Goal: Task Accomplishment & Management: Complete application form

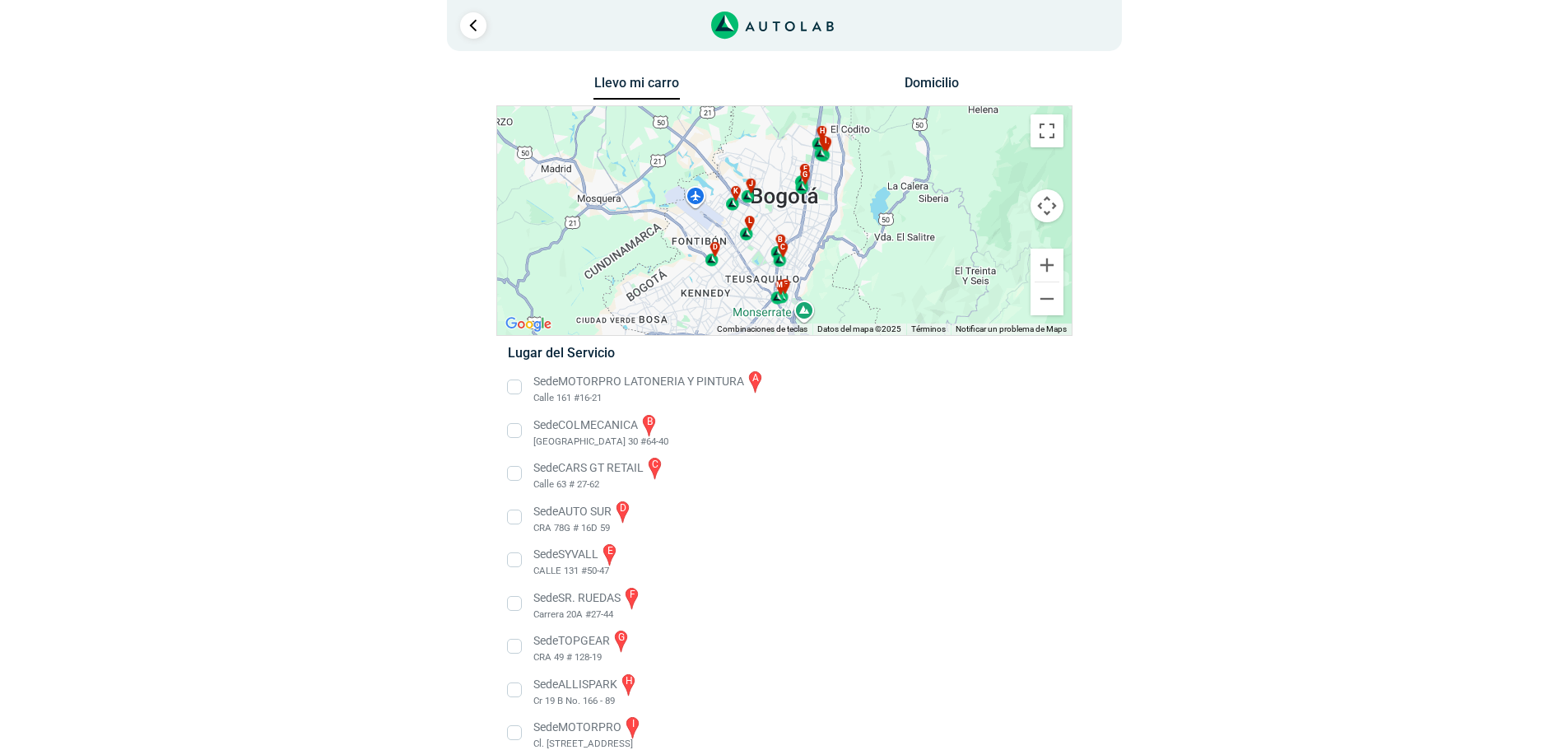
click at [518, 476] on li "Sede CARS GT RETAIL c Calle 63 # 27-62" at bounding box center [784, 473] width 577 height 37
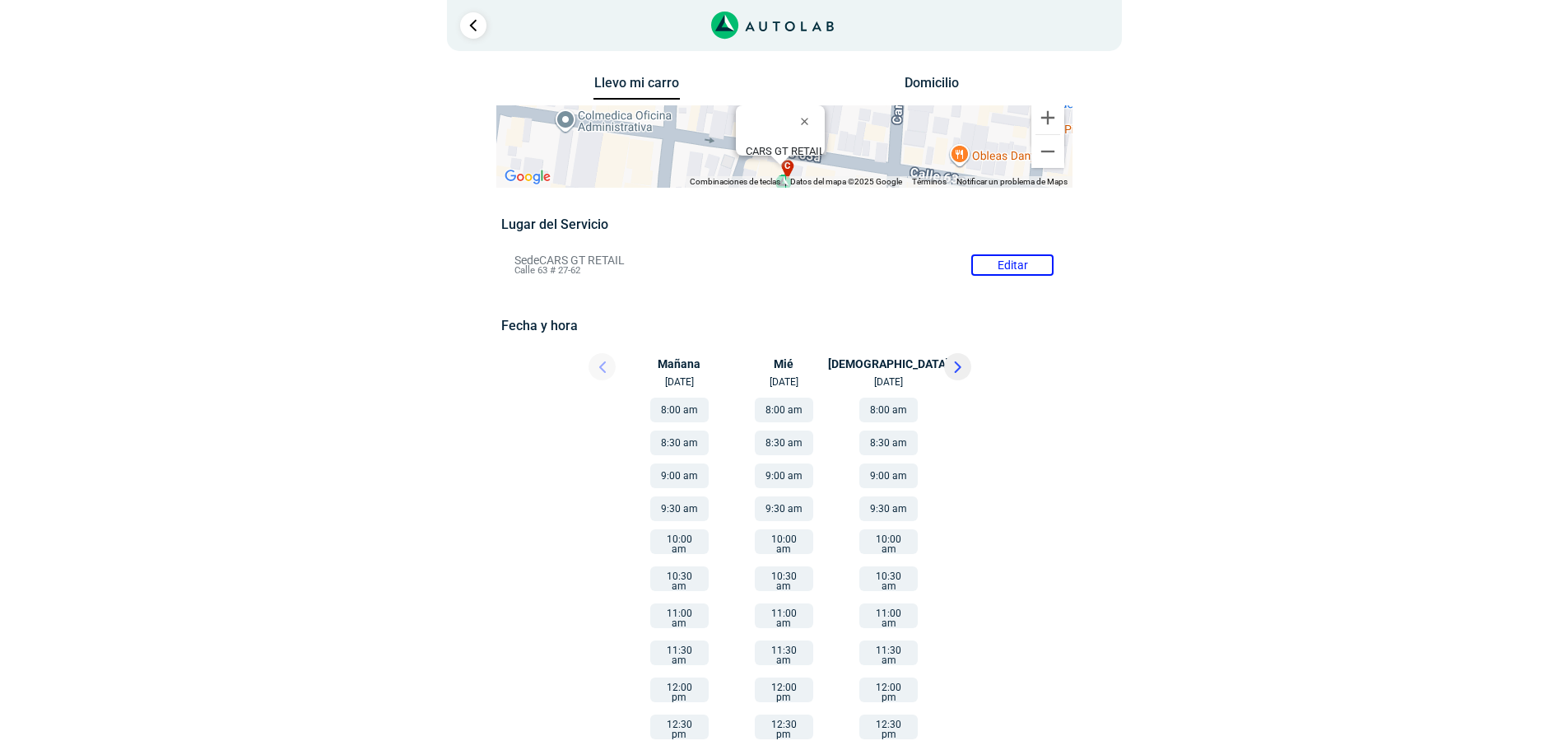
click at [666, 506] on button "9:30 am" at bounding box center [679, 508] width 58 height 25
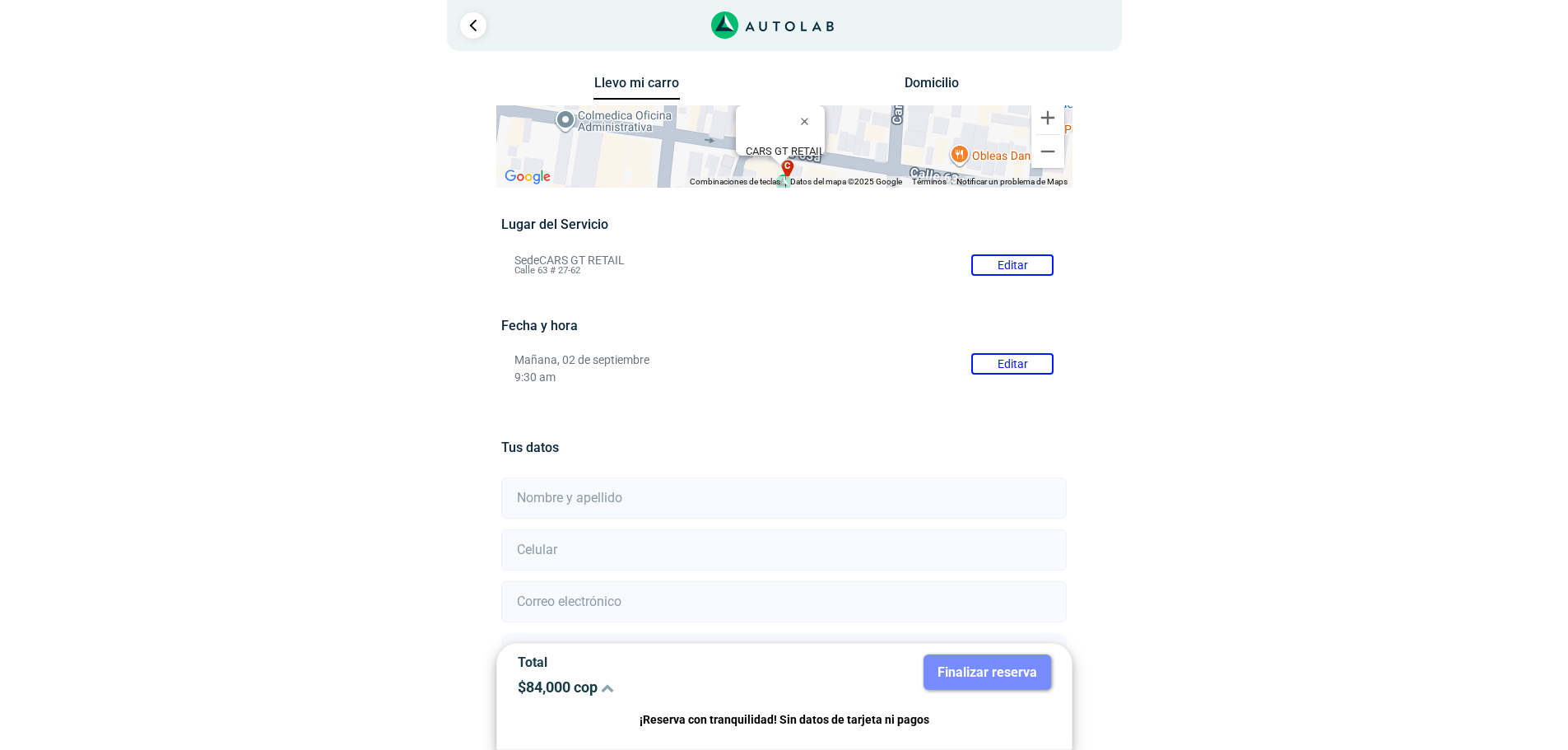
scroll to position [144, 0]
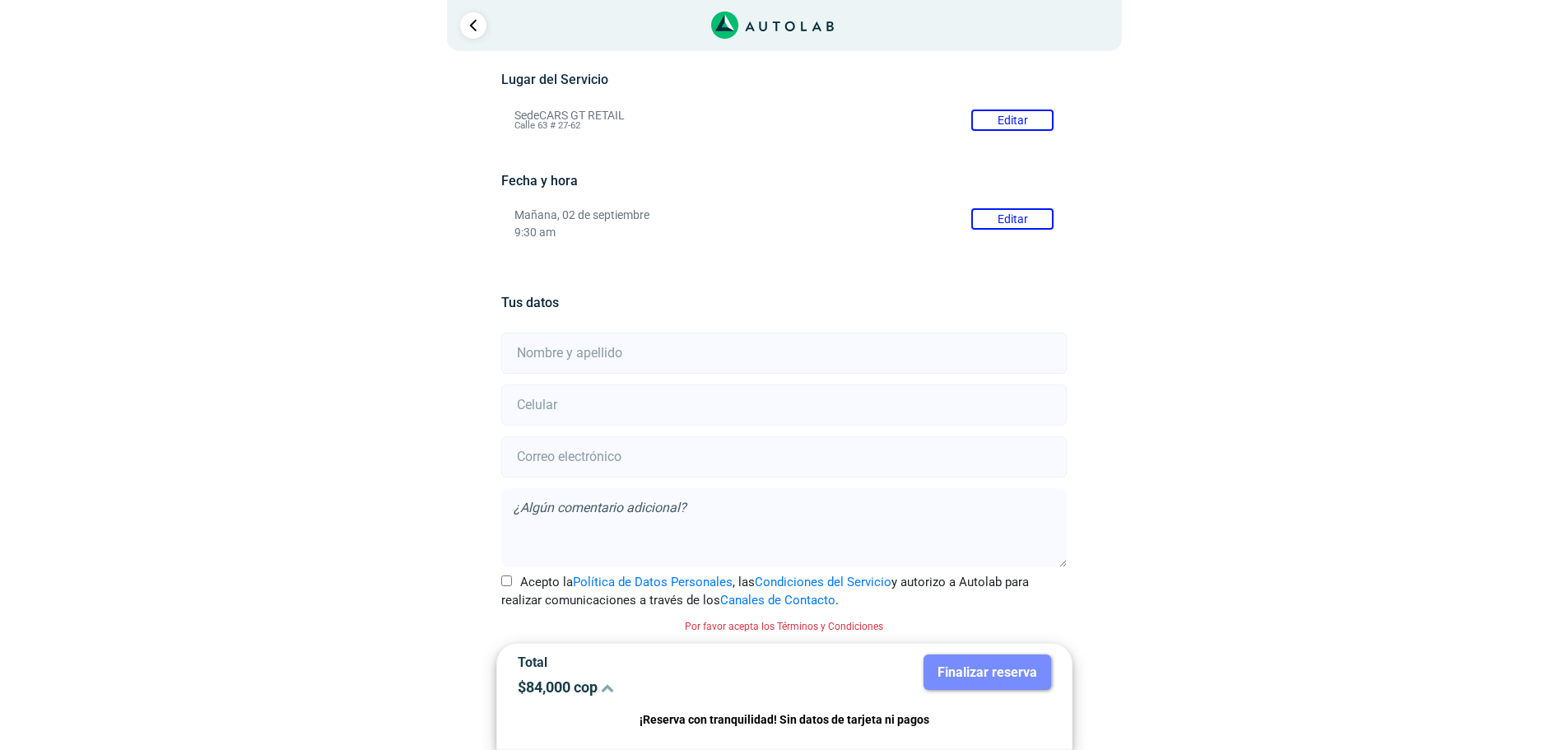
click at [580, 360] on input "text" at bounding box center [784, 353] width 565 height 41
type input "[PERSON_NAME] [PERSON_NAME]"
type input "3158752677"
type input "[DOMAIN_NAME][EMAIL_ADDRESS][DOMAIN_NAME]"
click at [505, 581] on input "Acepto la Política de Datos Personales , las Condiciones del Servicio y autoriz…" at bounding box center [507, 581] width 10 height 10
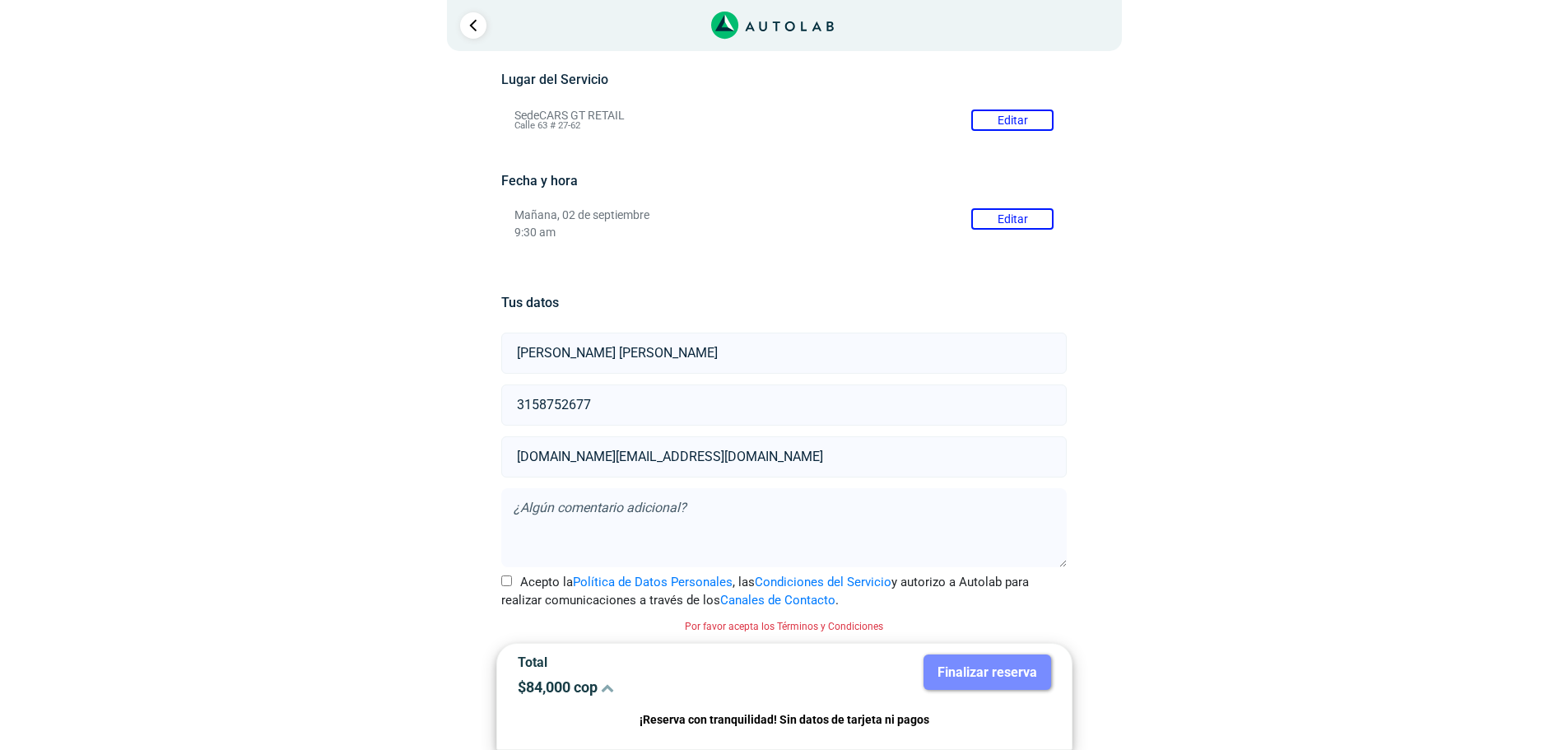
checkbox input "true"
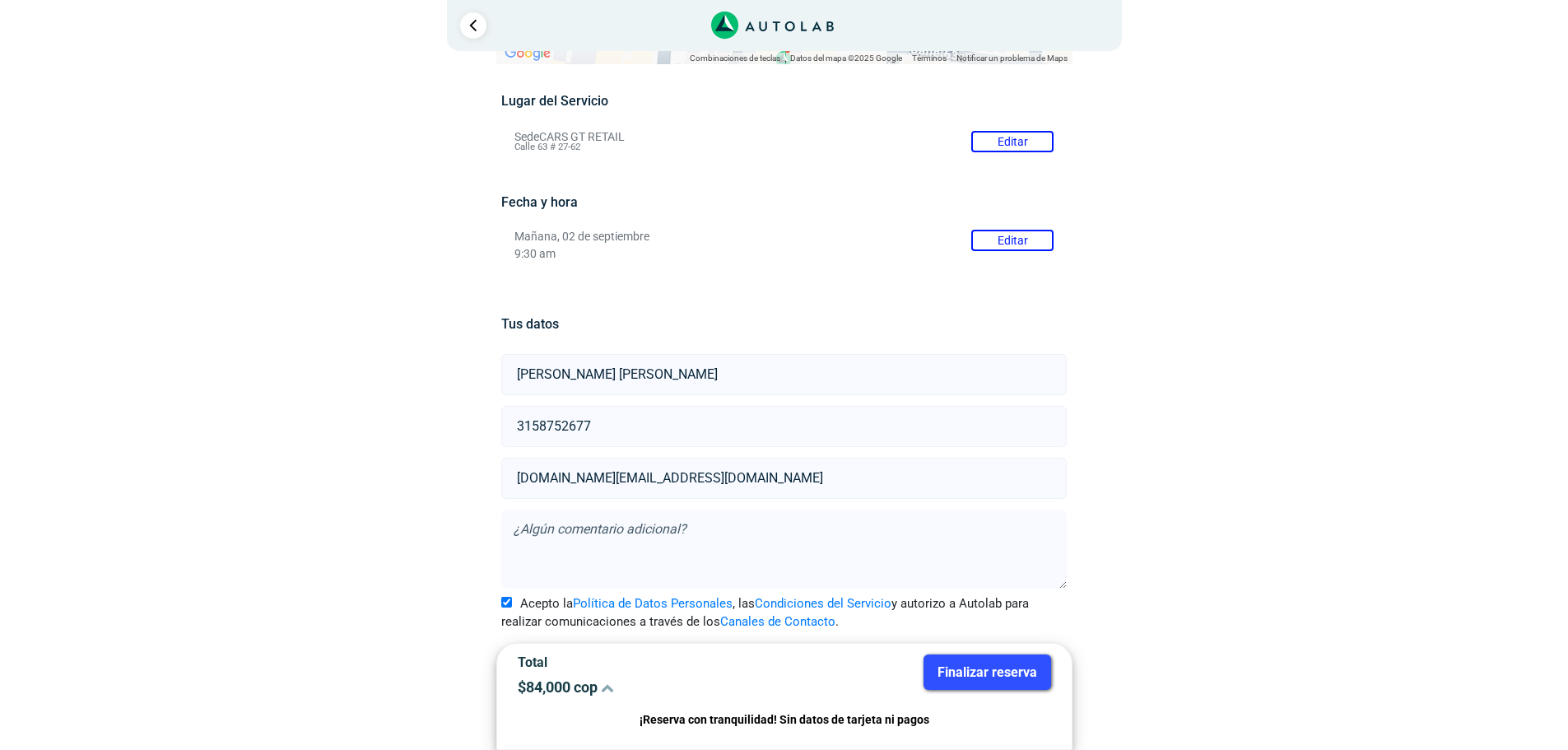
click at [981, 671] on button "Finalizar reserva" at bounding box center [987, 672] width 127 height 35
